Goal: Check status

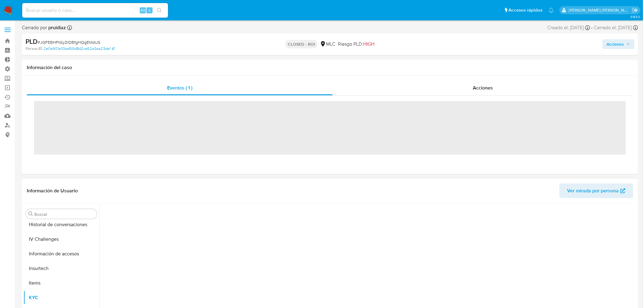
scroll to position [300, 0]
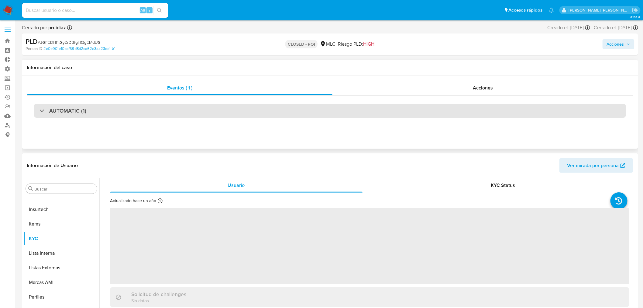
click at [66, 110] on h3 "AUTOMATIC (1)" at bounding box center [67, 110] width 37 height 7
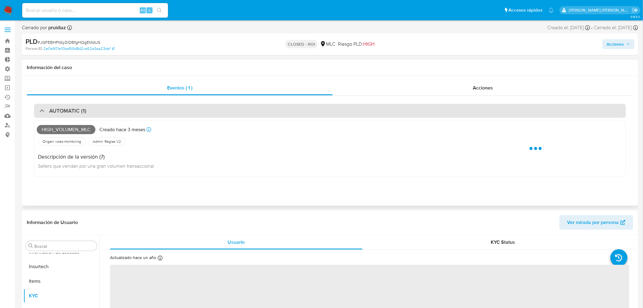
select select "10"
